Goal: Transaction & Acquisition: Book appointment/travel/reservation

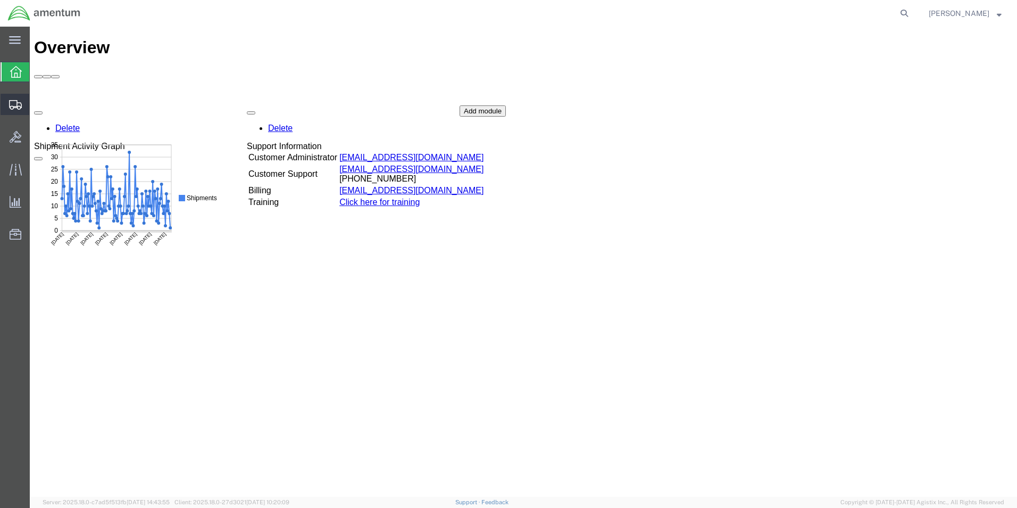
click at [13, 104] on icon at bounding box center [15, 105] width 13 height 10
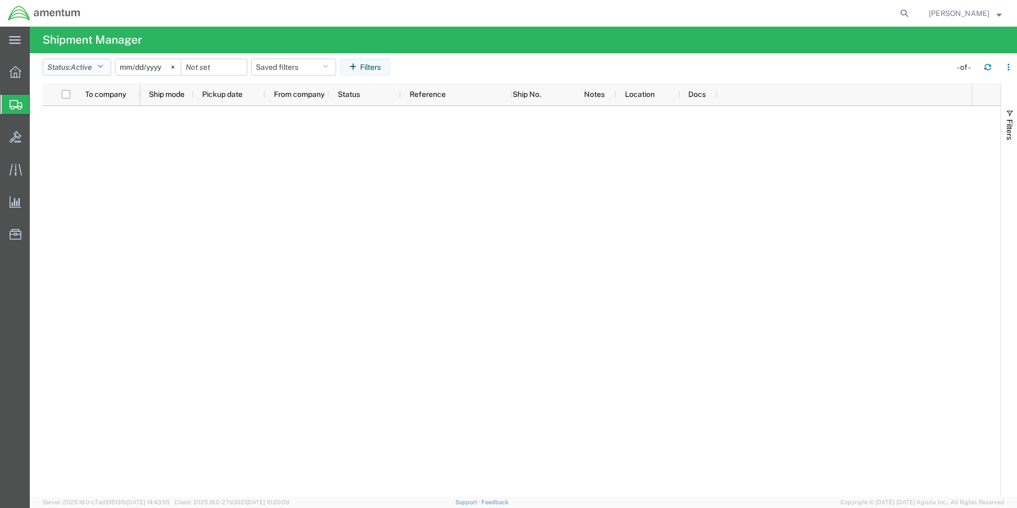
click at [103, 65] on icon "button" at bounding box center [100, 66] width 6 height 7
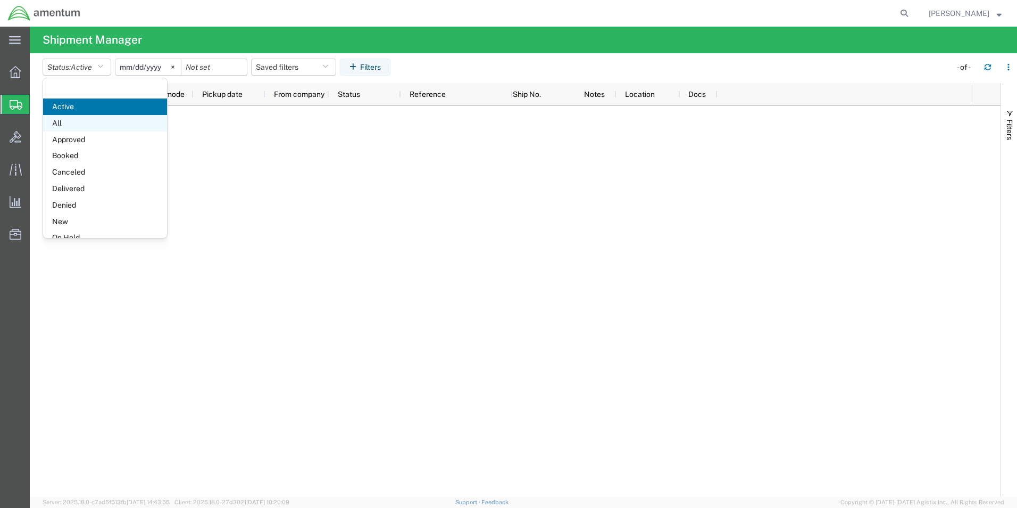
click at [81, 126] on span "All" at bounding box center [105, 123] width 124 height 16
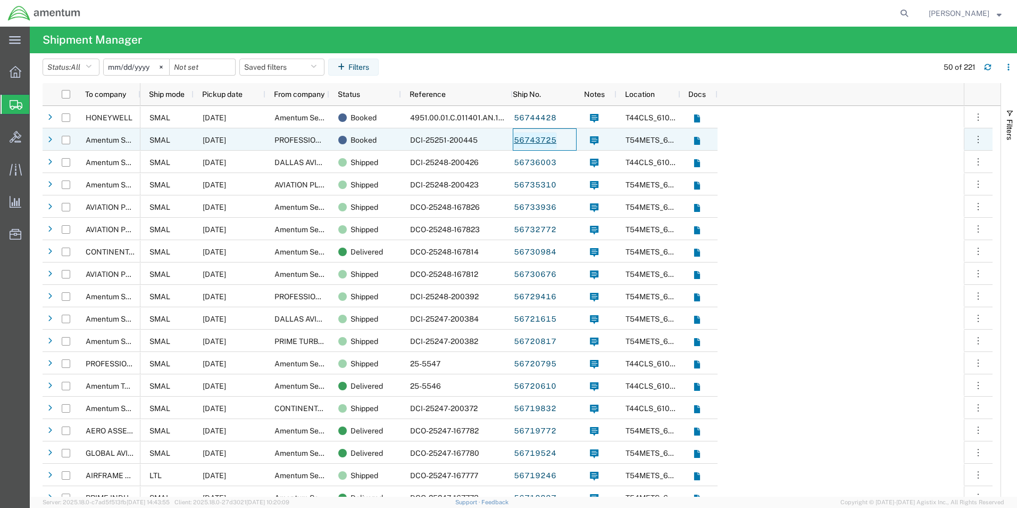
click at [525, 142] on link "56743725" at bounding box center [535, 140] width 44 height 17
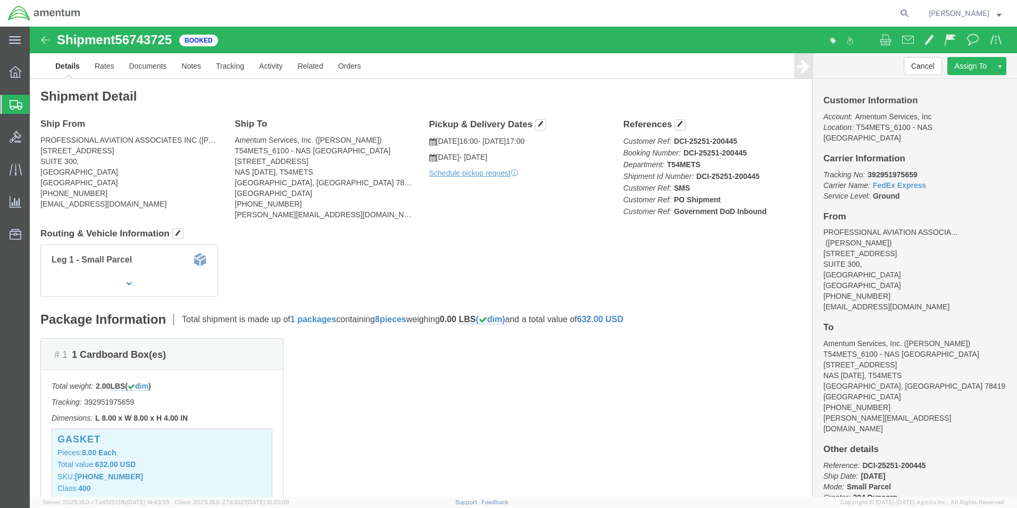
click img
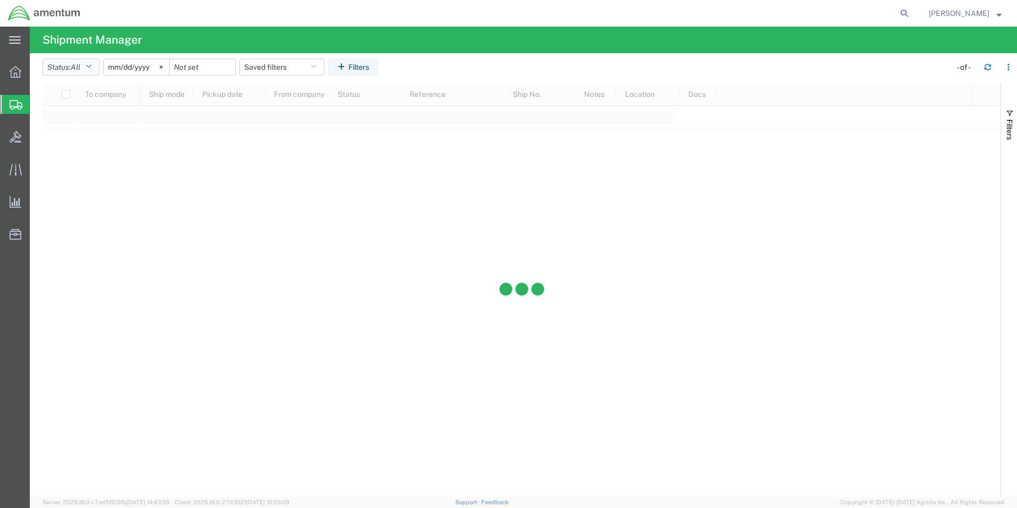
click at [92, 66] on icon "button" at bounding box center [89, 66] width 6 height 7
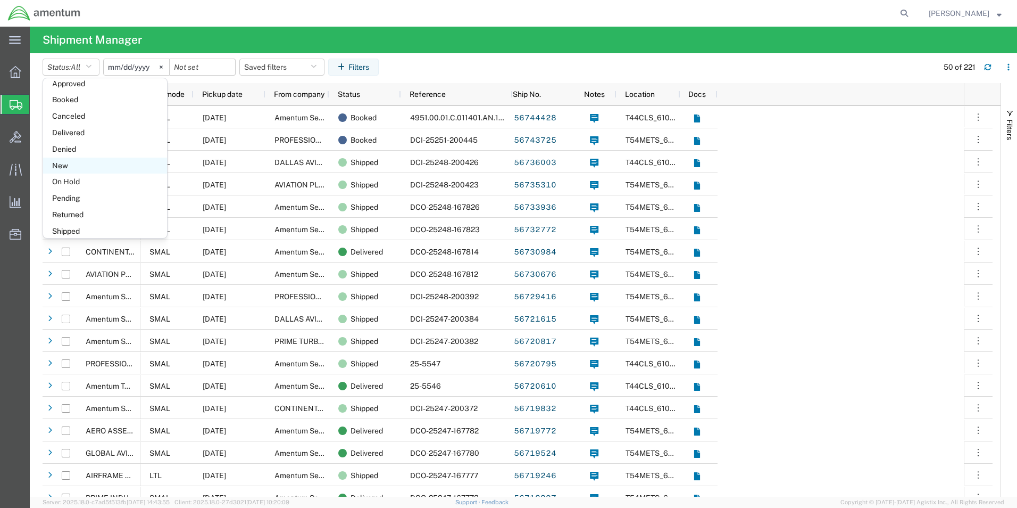
scroll to position [62, 0]
click at [73, 125] on span "Delivered" at bounding box center [105, 127] width 124 height 16
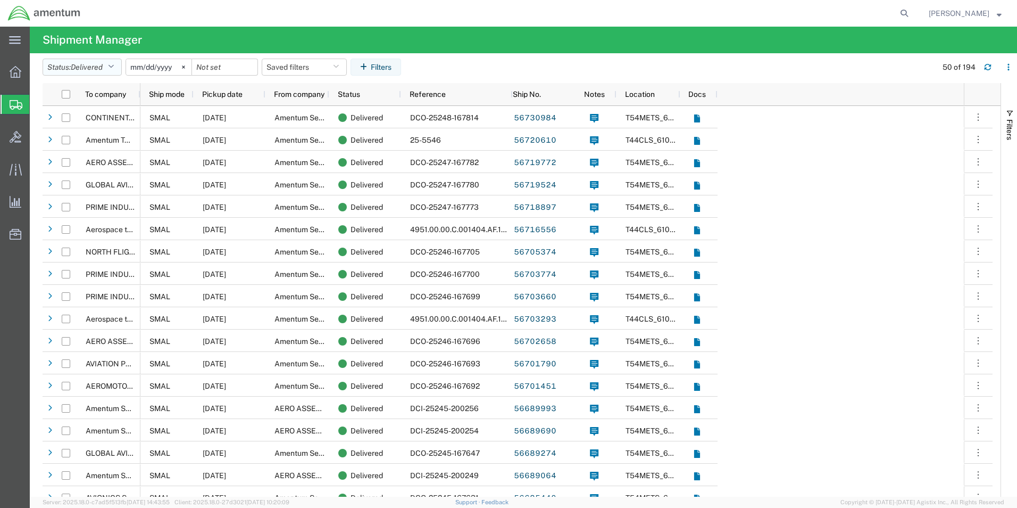
click at [112, 63] on icon "button" at bounding box center [111, 66] width 6 height 7
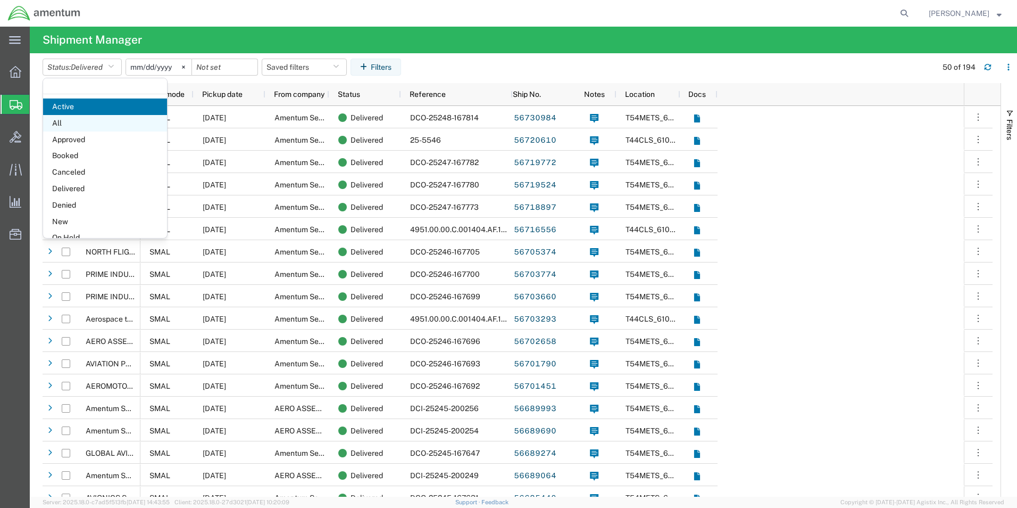
click at [81, 127] on span "All" at bounding box center [105, 123] width 124 height 16
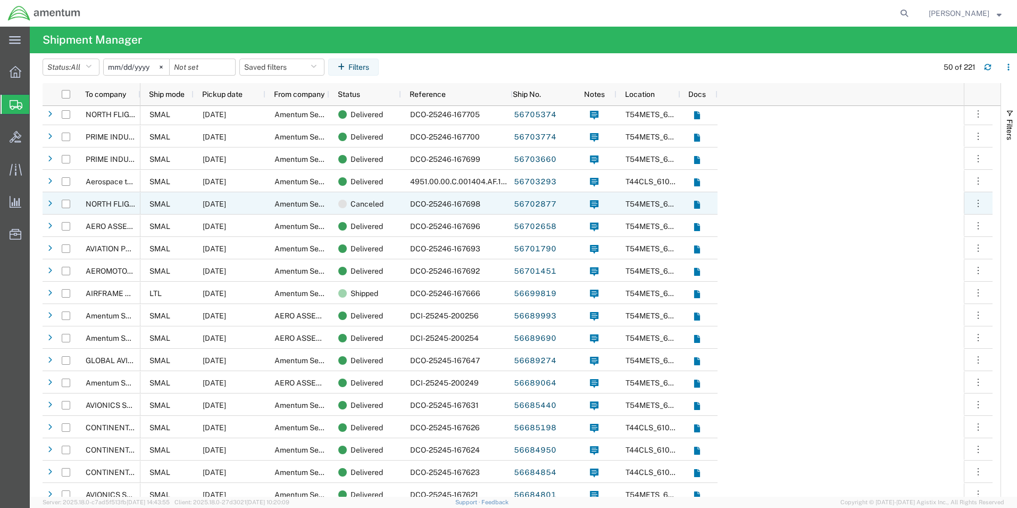
scroll to position [639, 0]
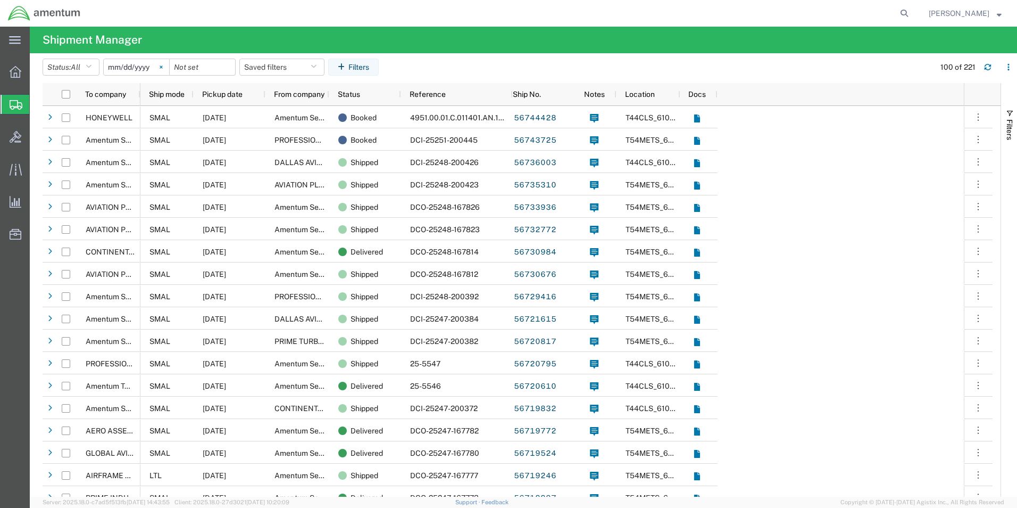
click at [162, 66] on icon at bounding box center [161, 66] width 3 height 3
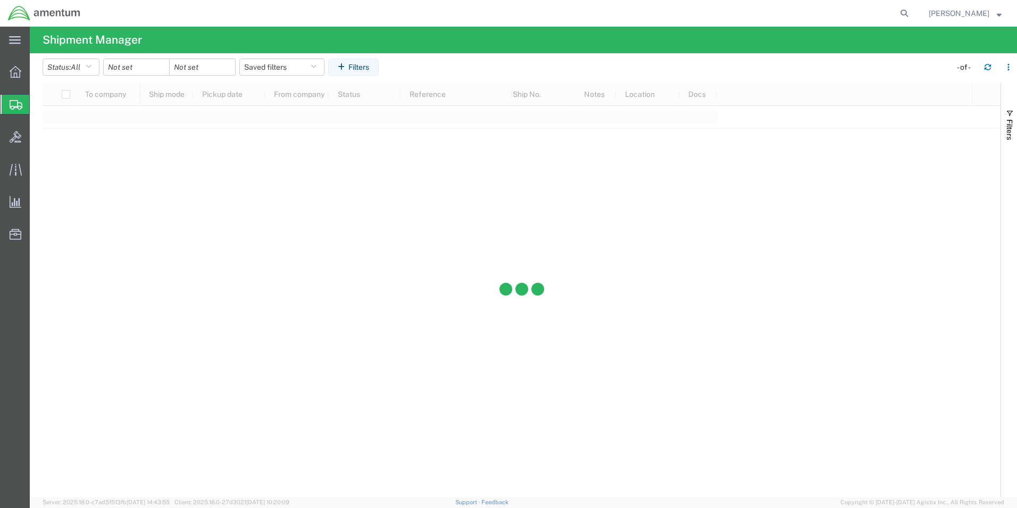
drag, startPoint x: 140, startPoint y: 59, endPoint x: 137, endPoint y: 63, distance: 5.5
click at [140, 59] on div at bounding box center [136, 67] width 67 height 17
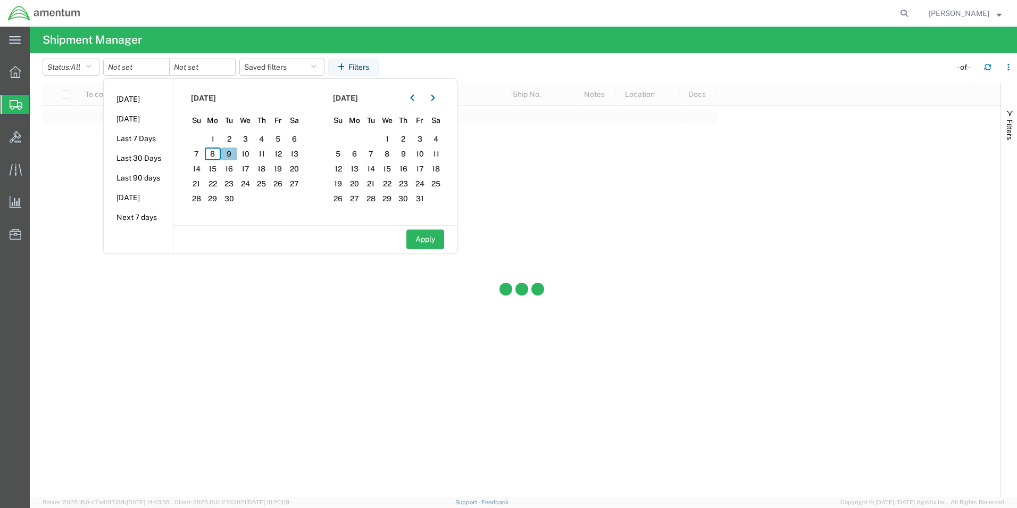
click at [236, 156] on span "9" at bounding box center [229, 153] width 16 height 13
click at [234, 153] on span "9" at bounding box center [229, 153] width 16 height 13
click at [126, 397] on div at bounding box center [522, 289] width 958 height 413
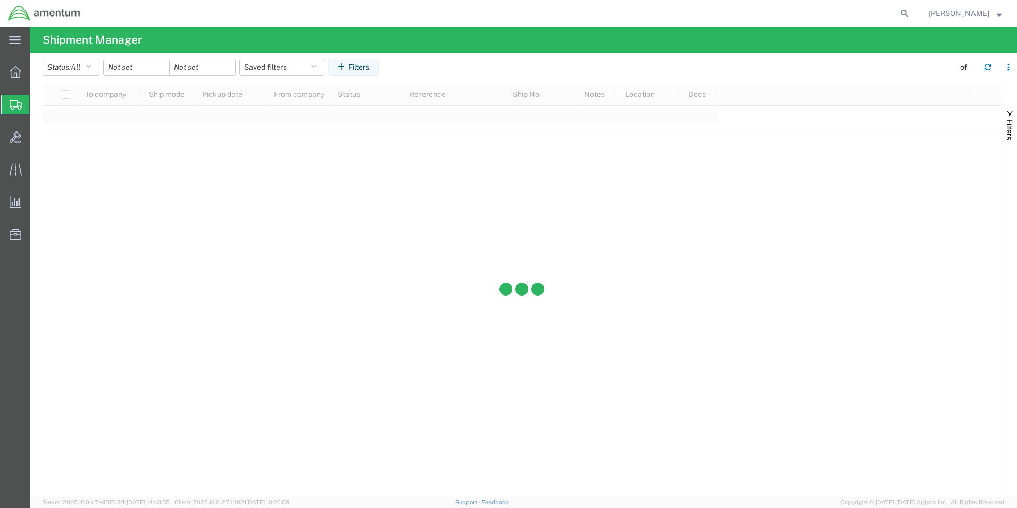
click at [9, 104] on div at bounding box center [16, 104] width 30 height 19
click at [92, 65] on icon "button" at bounding box center [89, 66] width 6 height 7
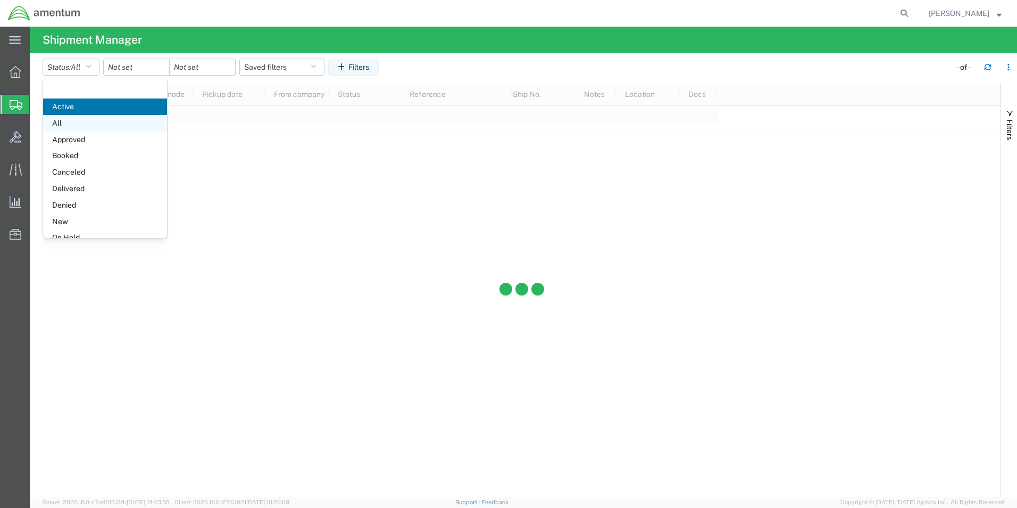
click at [65, 125] on span "All" at bounding box center [105, 123] width 124 height 16
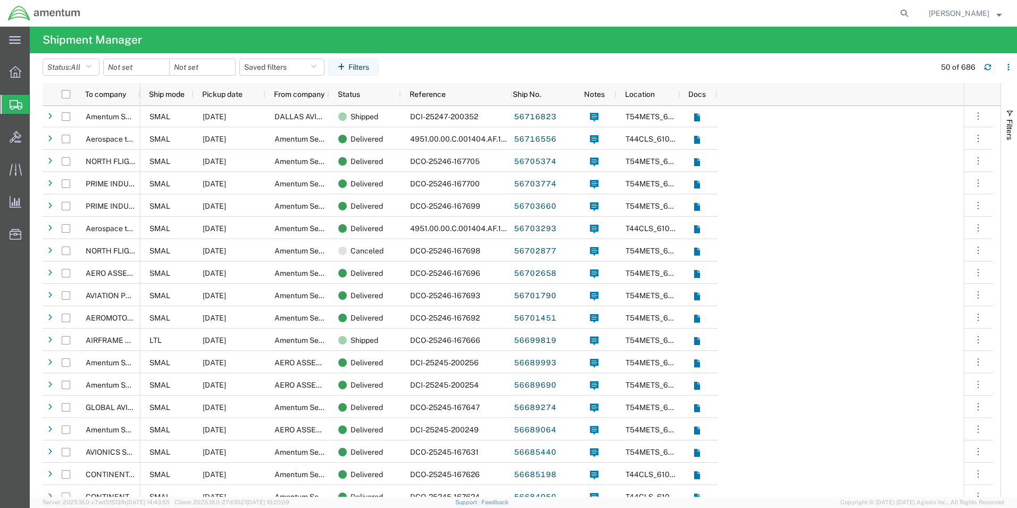
scroll to position [585, 0]
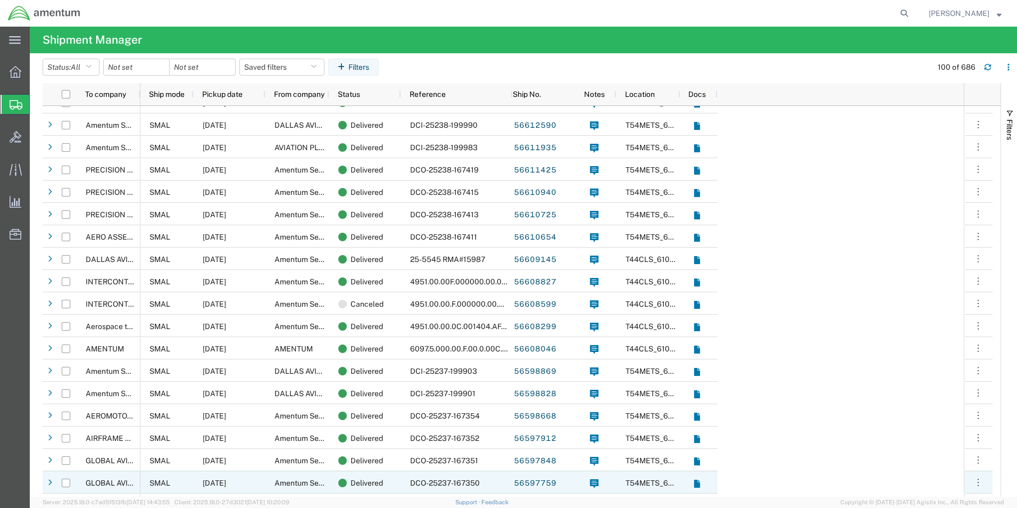
scroll to position [1703, 0]
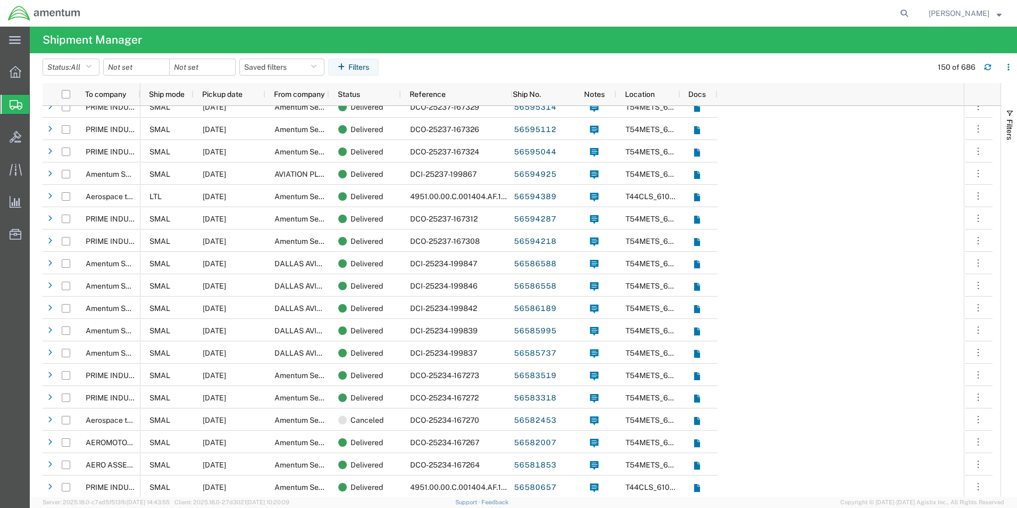
scroll to position [2341, 0]
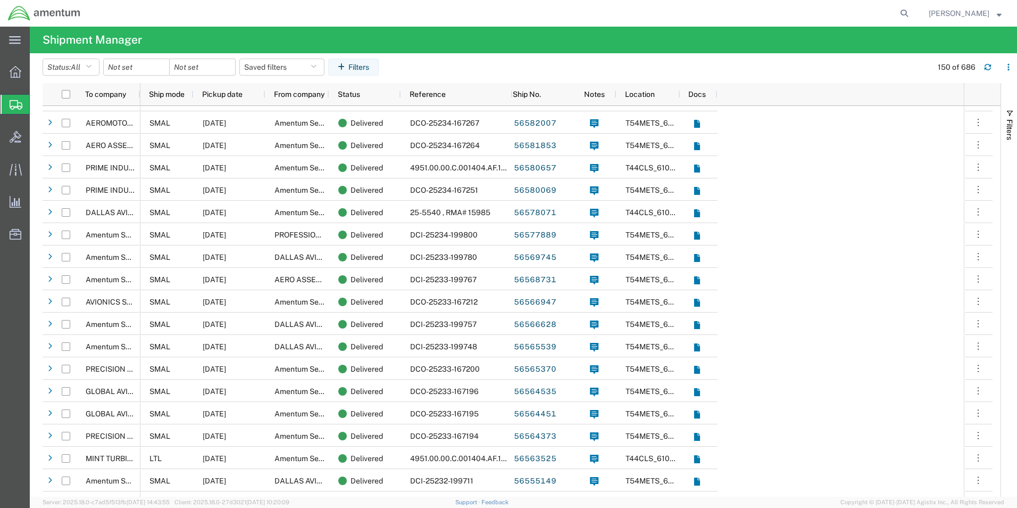
click at [12, 103] on icon at bounding box center [16, 105] width 13 height 10
click at [23, 103] on div at bounding box center [16, 104] width 30 height 19
click at [14, 99] on svg-icon at bounding box center [16, 104] width 13 height 11
click at [987, 69] on icon "button" at bounding box center [987, 66] width 7 height 7
click at [0, 0] on span "Create Shipment" at bounding box center [0, 0] width 0 height 0
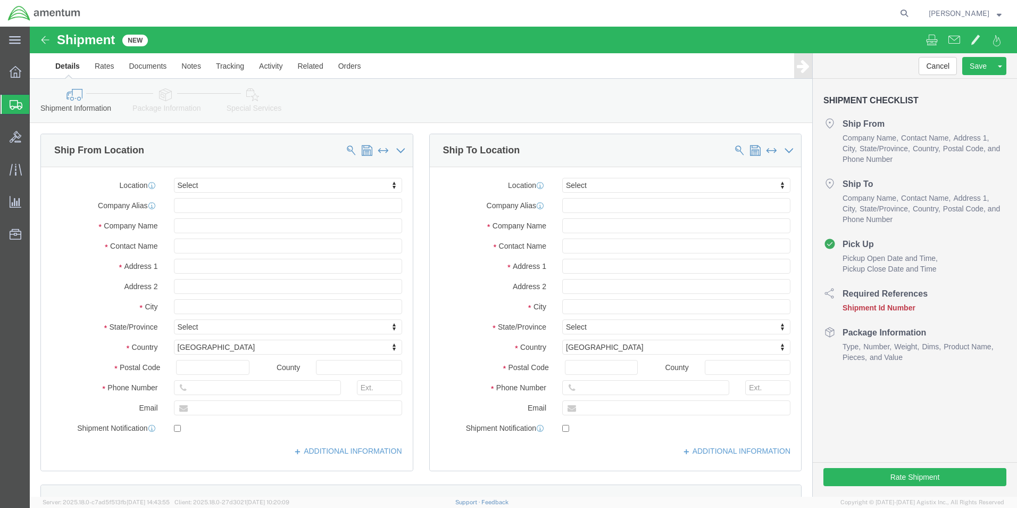
select select
click at [15, 105] on icon at bounding box center [16, 105] width 13 height 10
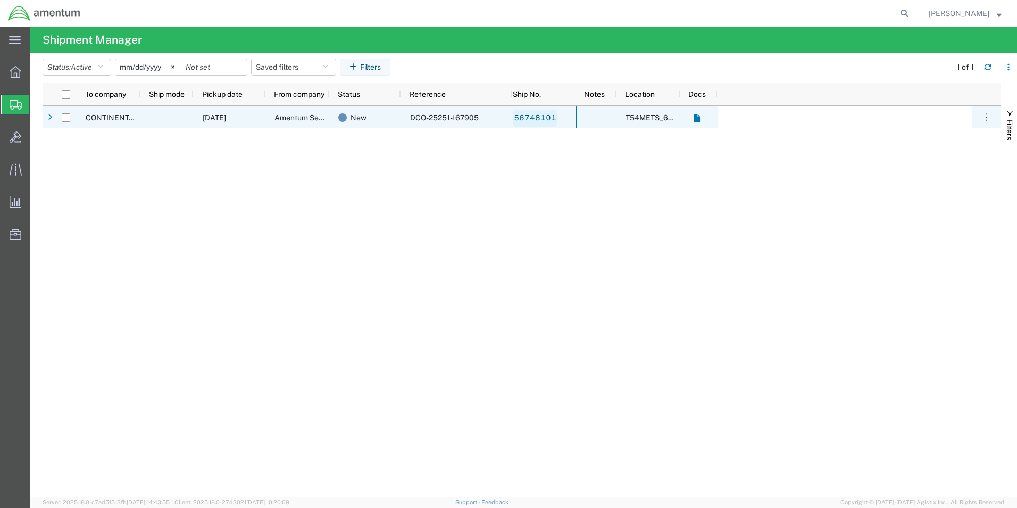
click at [525, 118] on link "56748101" at bounding box center [535, 118] width 44 height 17
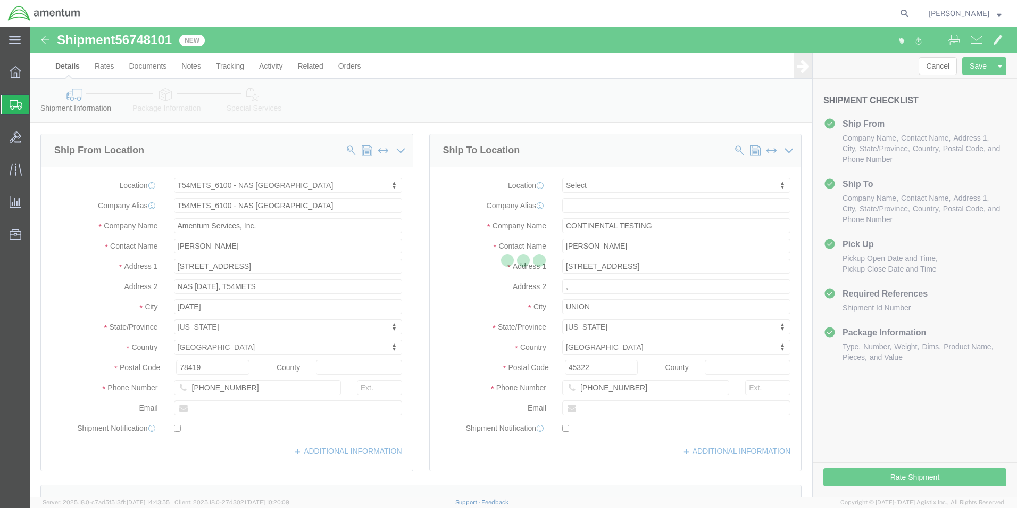
select select "67191"
select select
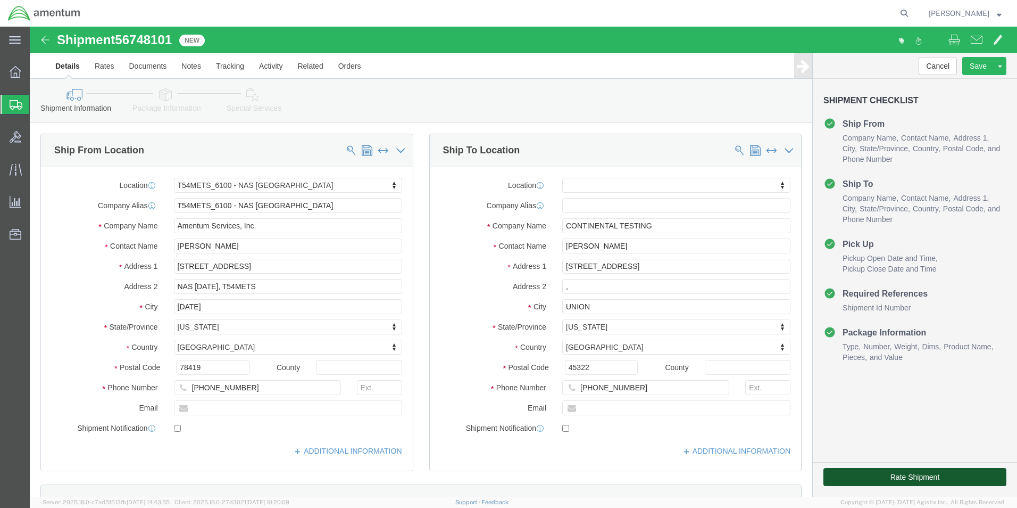
click button "Rate Shipment"
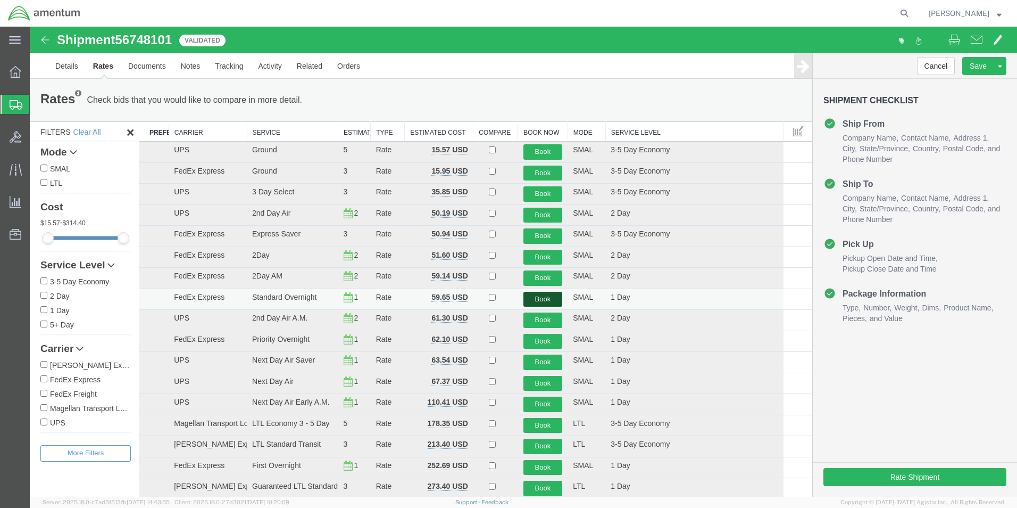
click at [538, 298] on button "Book" at bounding box center [543, 299] width 39 height 15
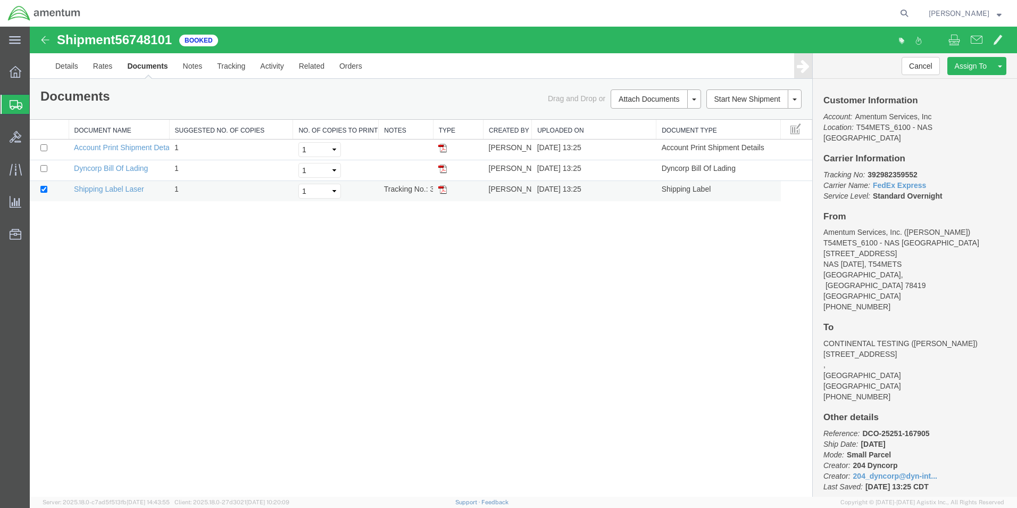
click at [442, 186] on img at bounding box center [442, 189] width 9 height 9
